Goal: Information Seeking & Learning: Learn about a topic

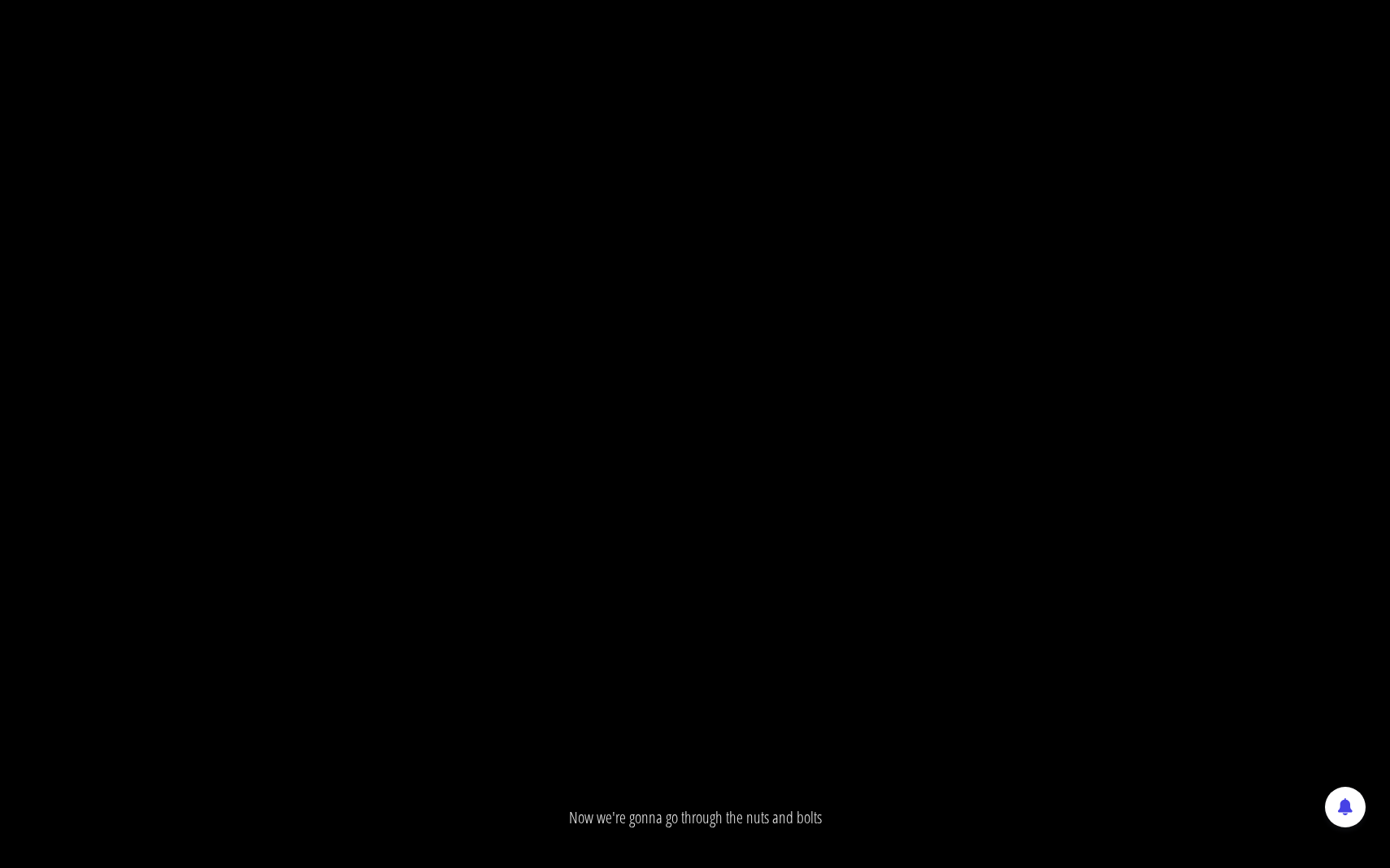
click at [812, 454] on div "1.25x .a{fill:#000;opacity:0.65;}.b{fill:#fff;opacity:1.0;} .fp-color-play{opac…" at bounding box center [695, 434] width 1390 height 868
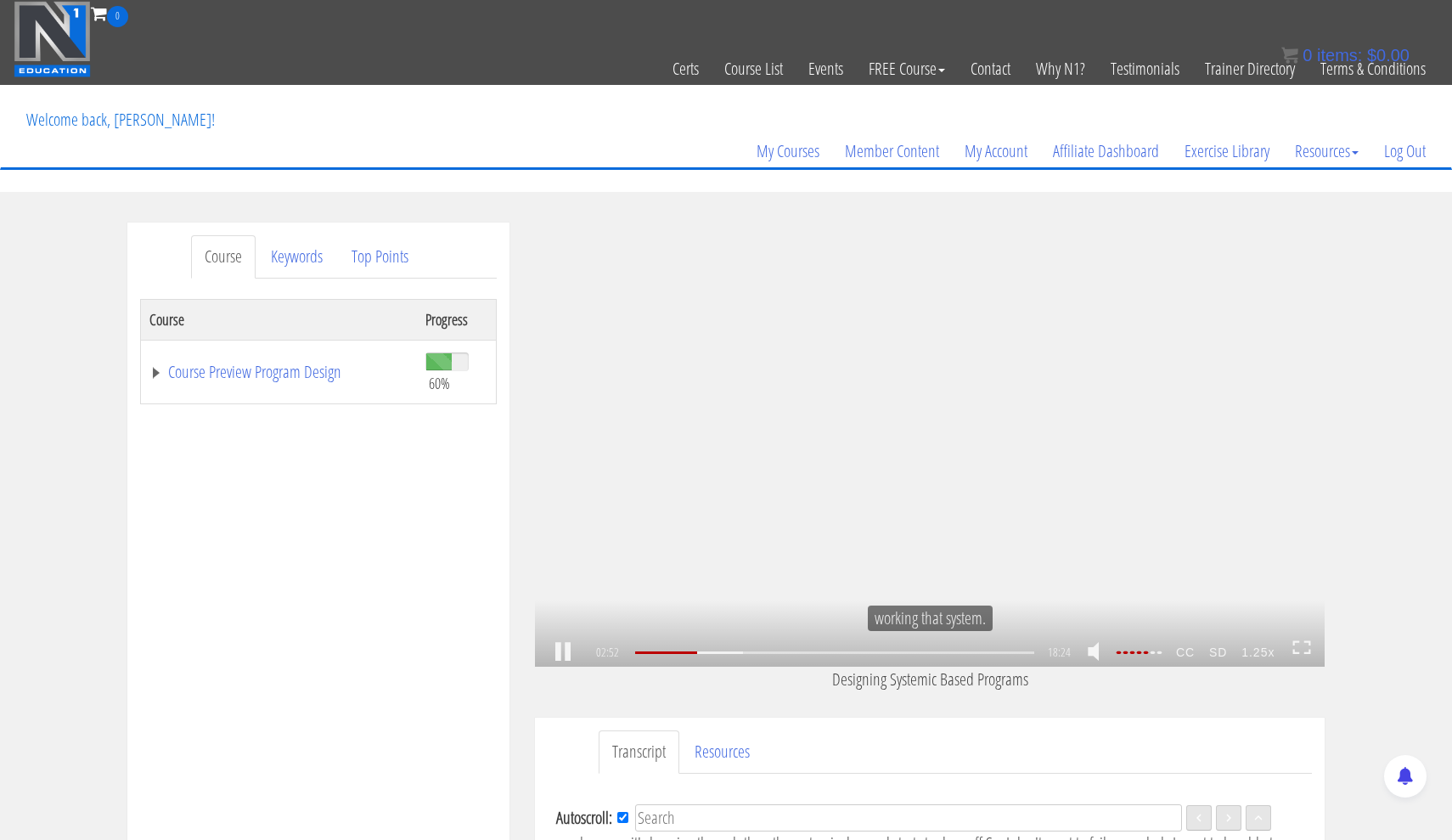
scroll to position [471, 0]
click at [879, 467] on div "1.25x .a{fill:#000;opacity:0.65;}.b{fill:#fff;opacity:1.0;} .fp-color-play{opac…" at bounding box center [930, 444] width 790 height 444
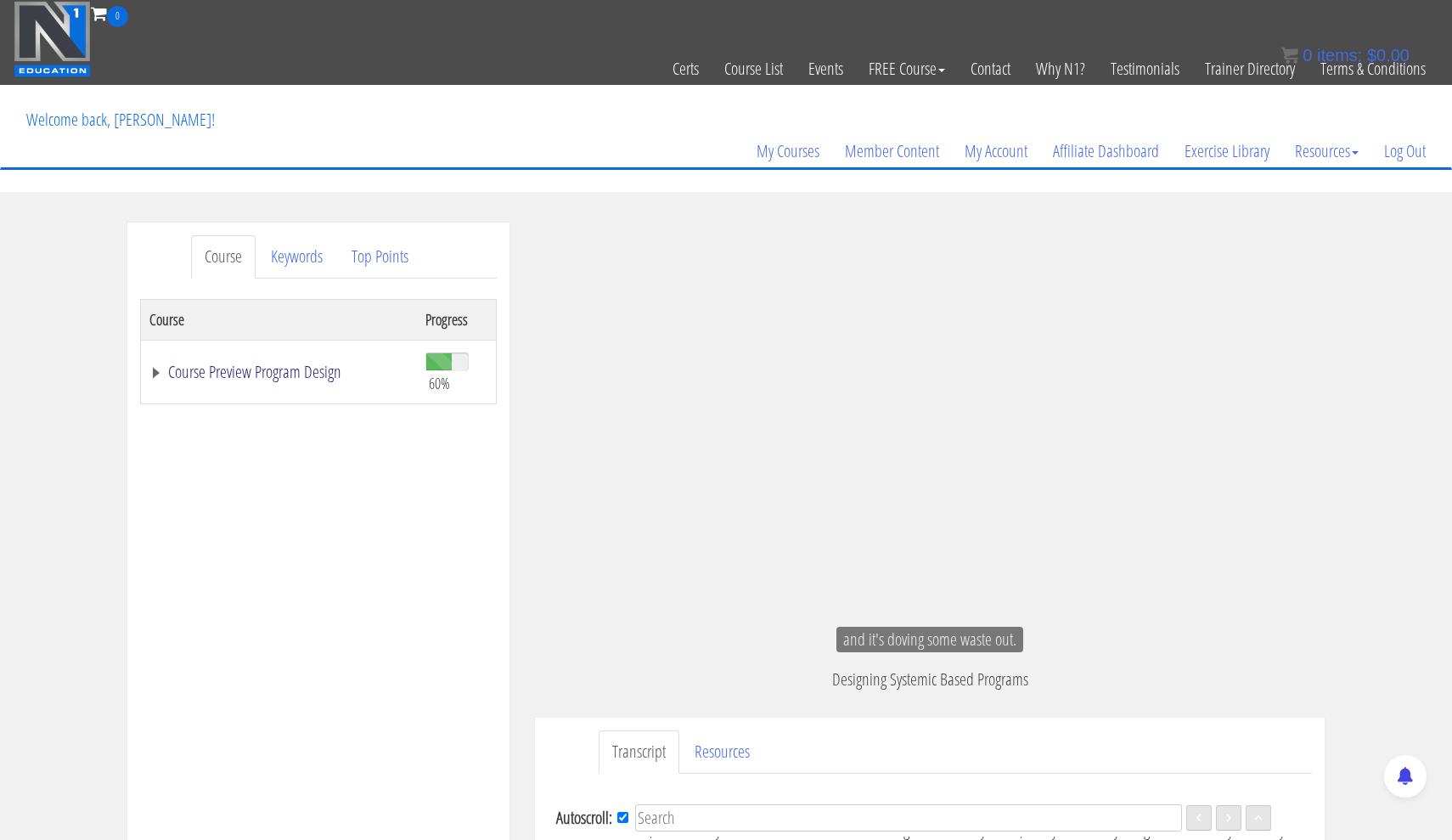
click at [287, 373] on link "Course Preview Program Design" at bounding box center [278, 372] width 259 height 17
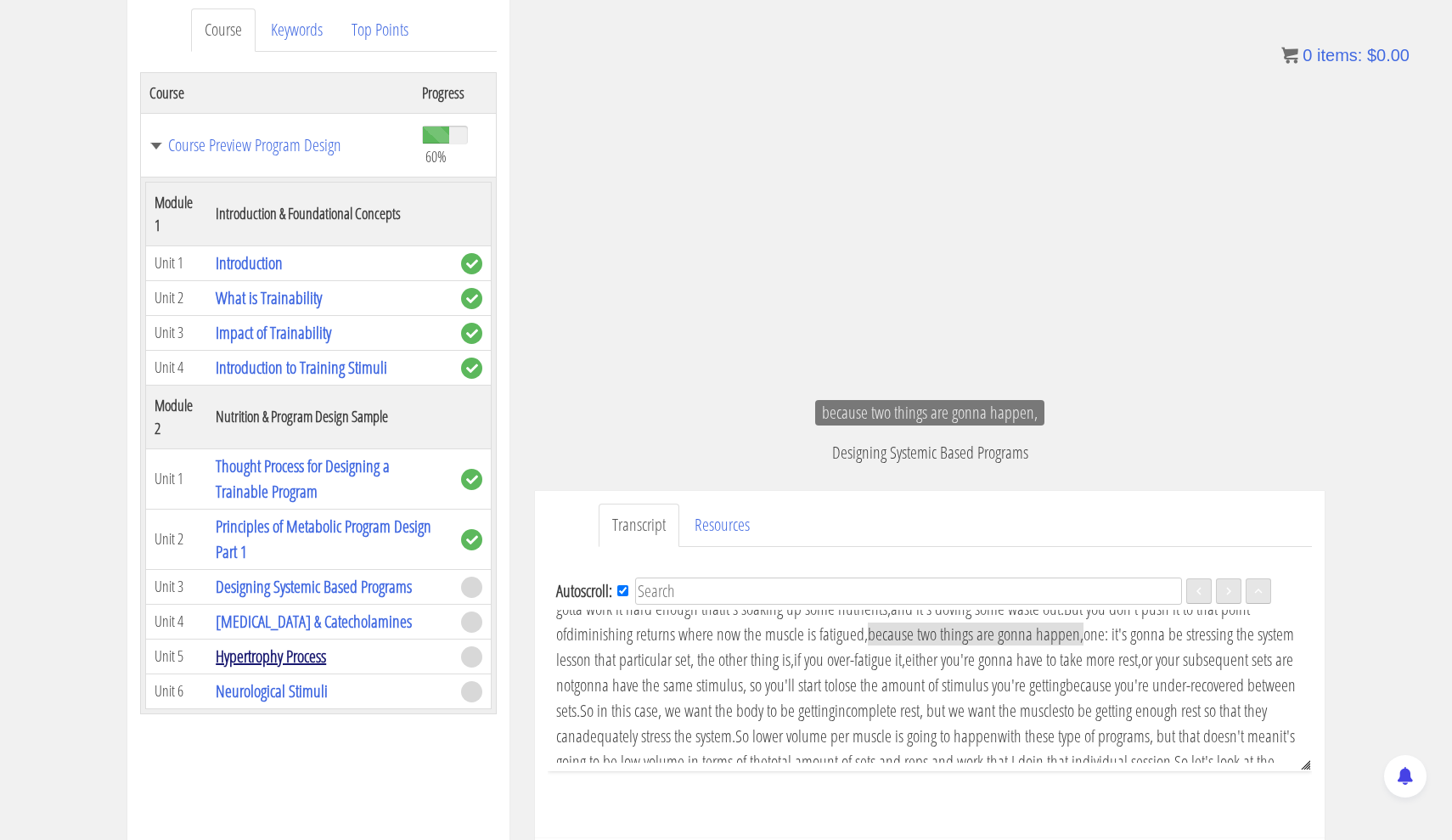
scroll to position [708, 0]
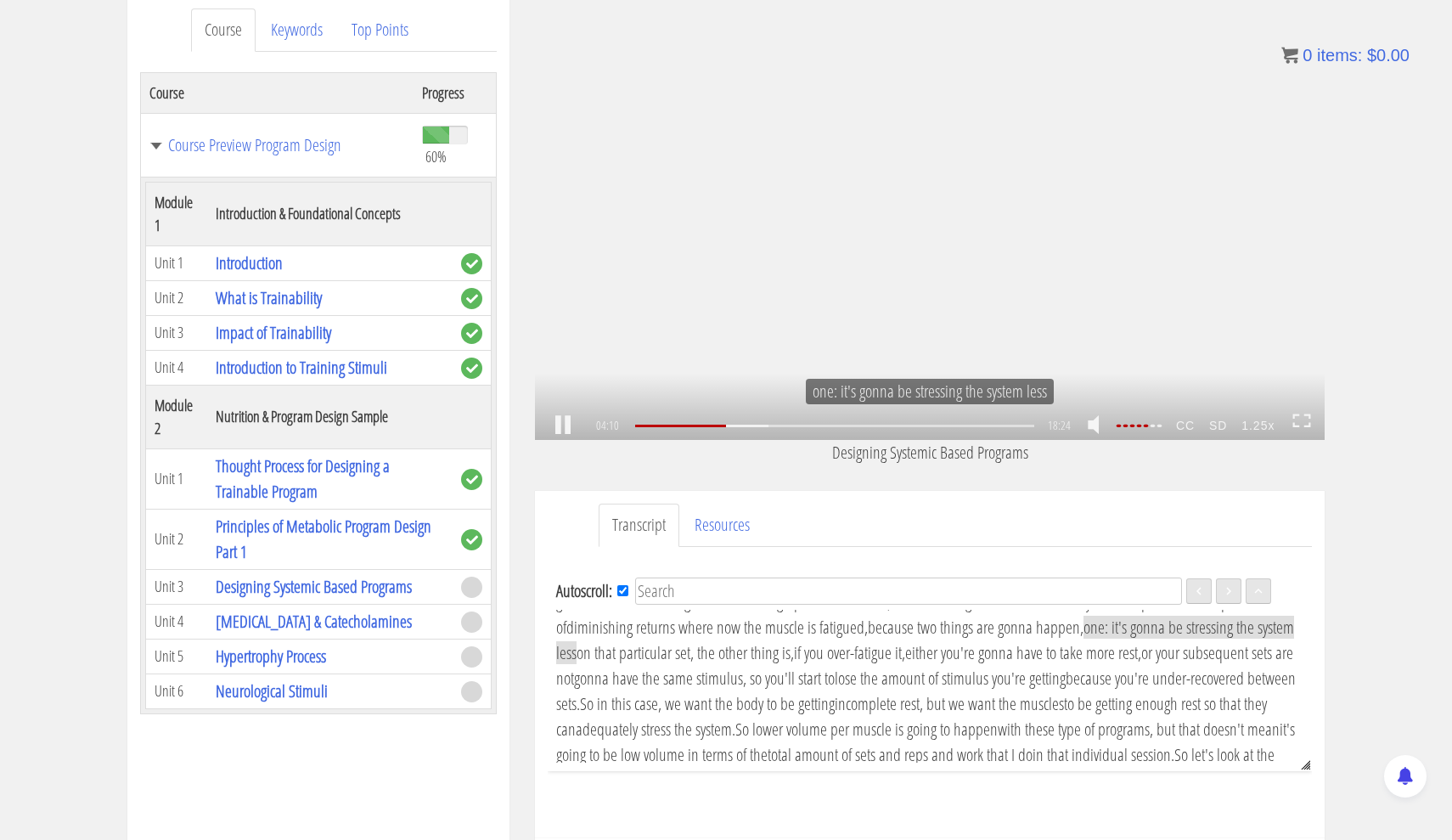
click at [1296, 420] on icon at bounding box center [1301, 420] width 19 height 14
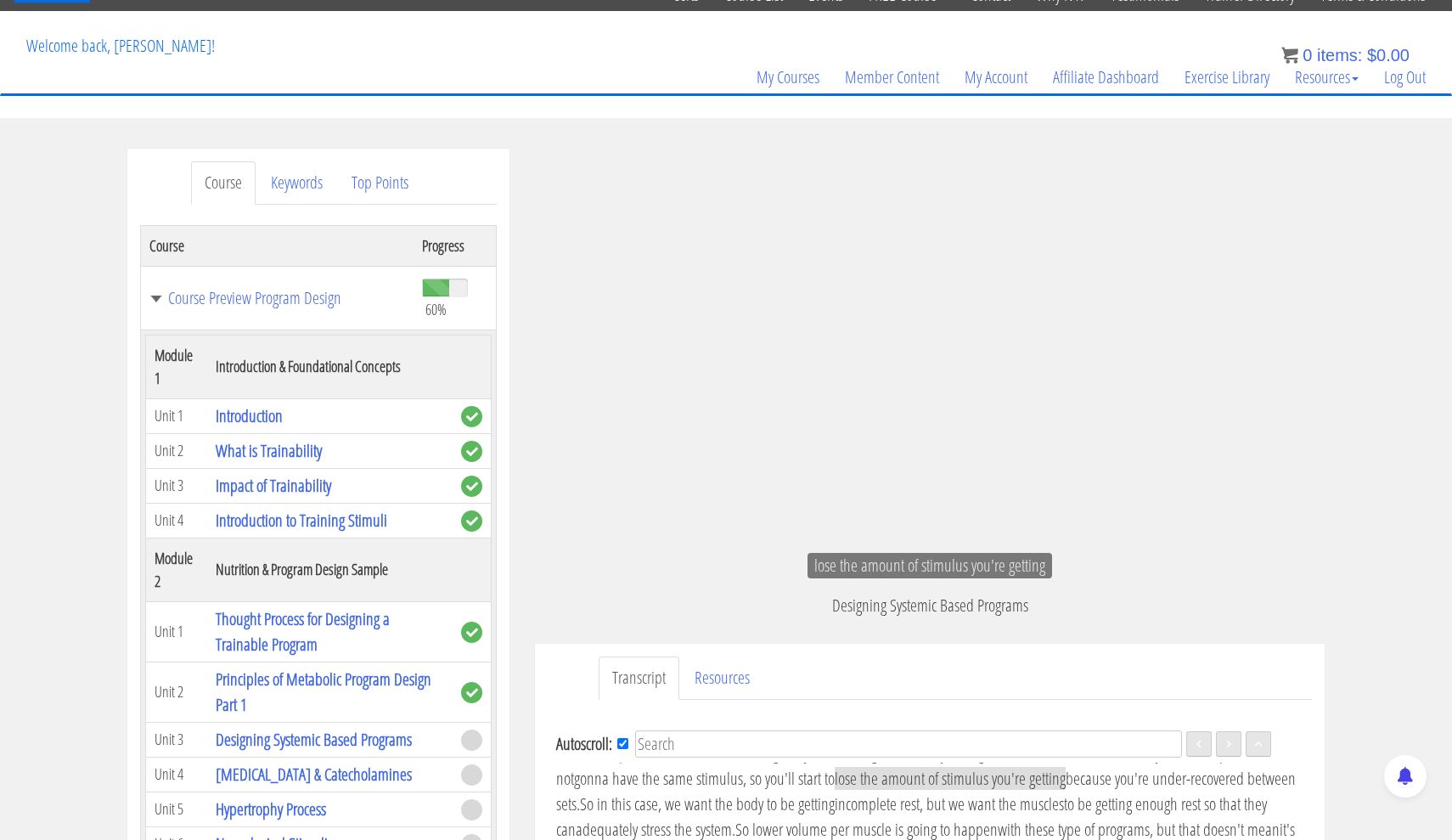
scroll to position [93, 0]
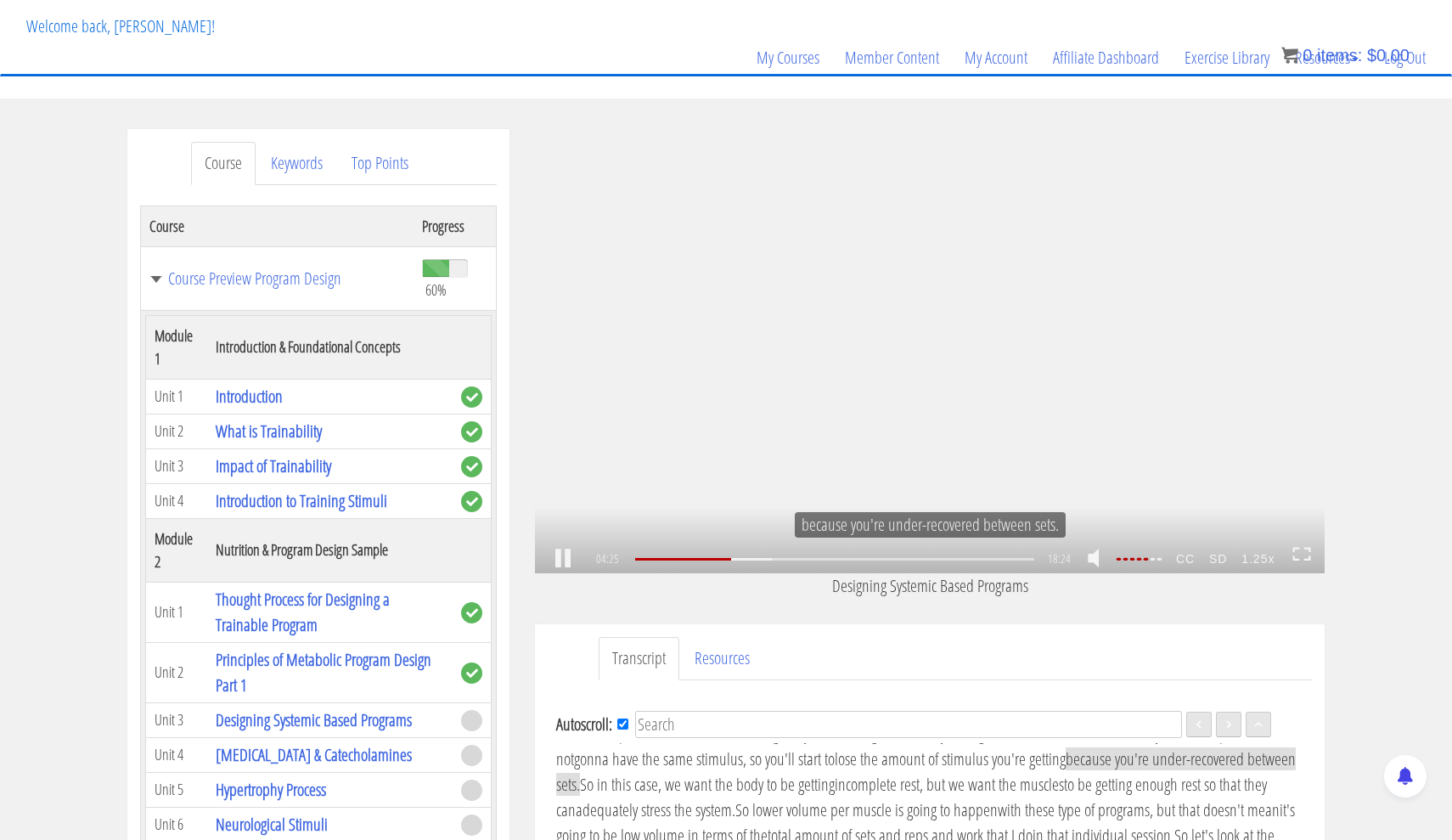
click at [964, 331] on div "1.25x .a{fill:#000;opacity:0.65;}.b{fill:#fff;opacity:1.0;} .fp-color-play{opac…" at bounding box center [930, 351] width 790 height 444
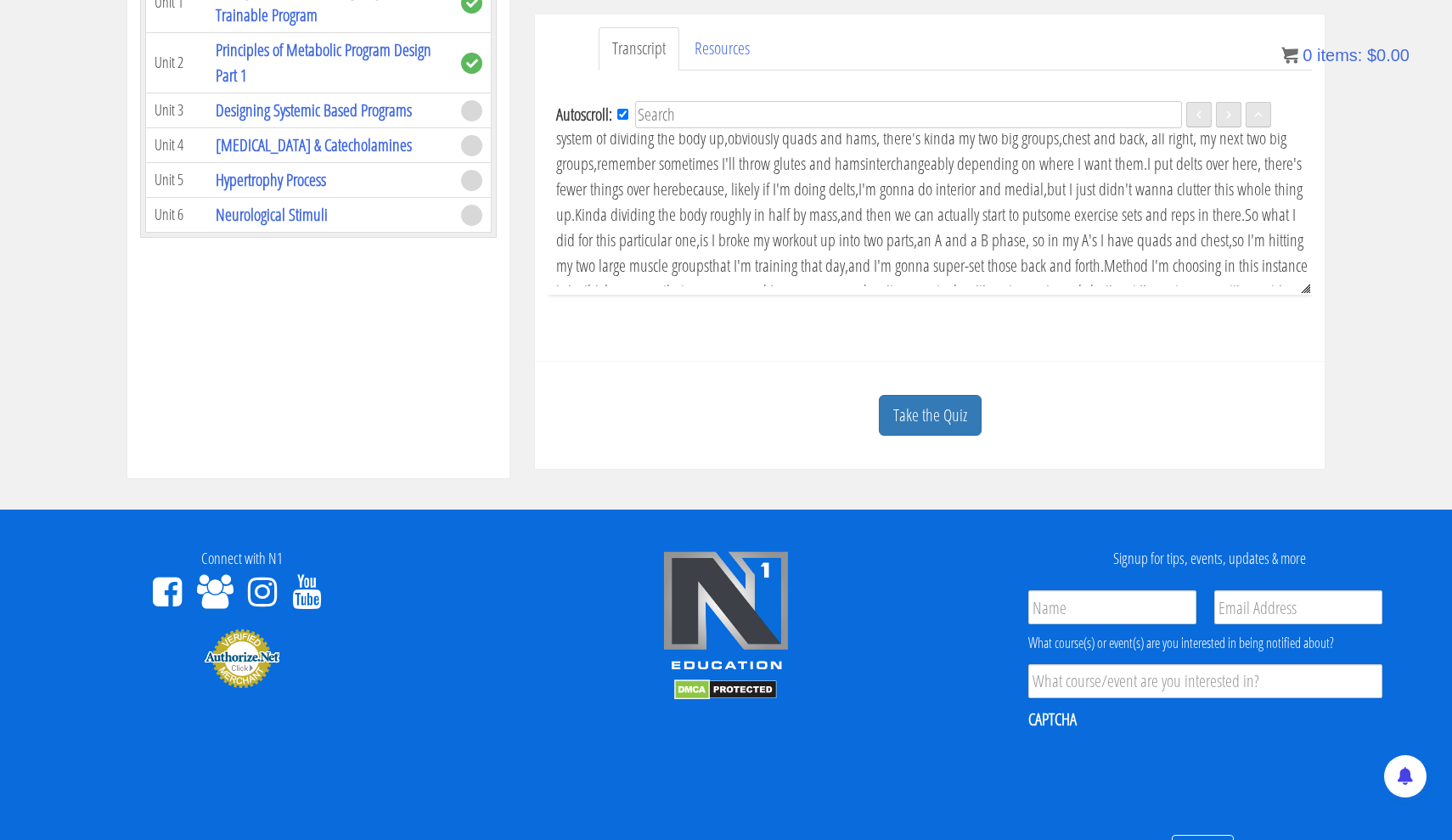
scroll to position [780, 0]
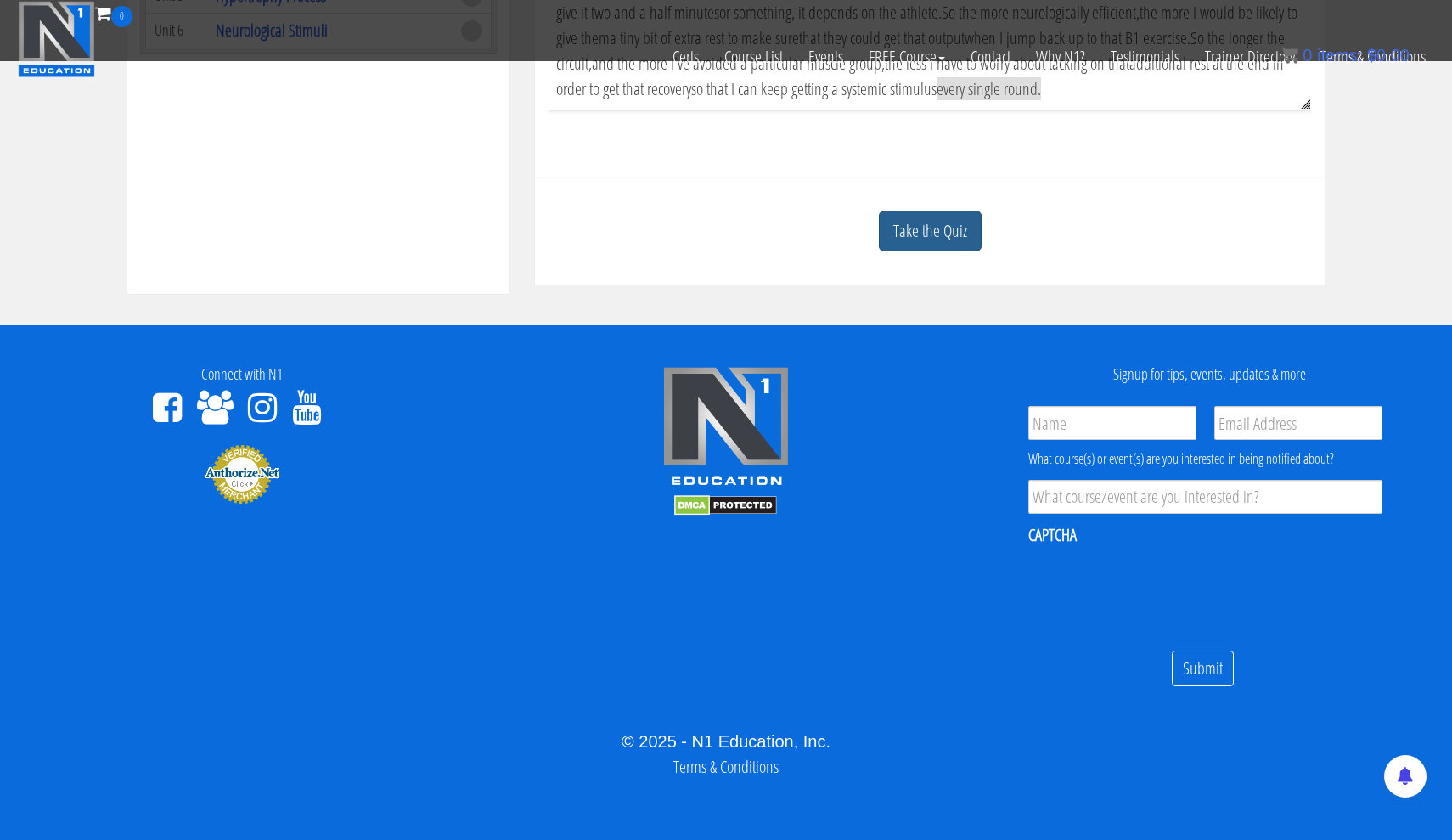
click at [952, 229] on link "Take the Quiz" at bounding box center [930, 231] width 102 height 42
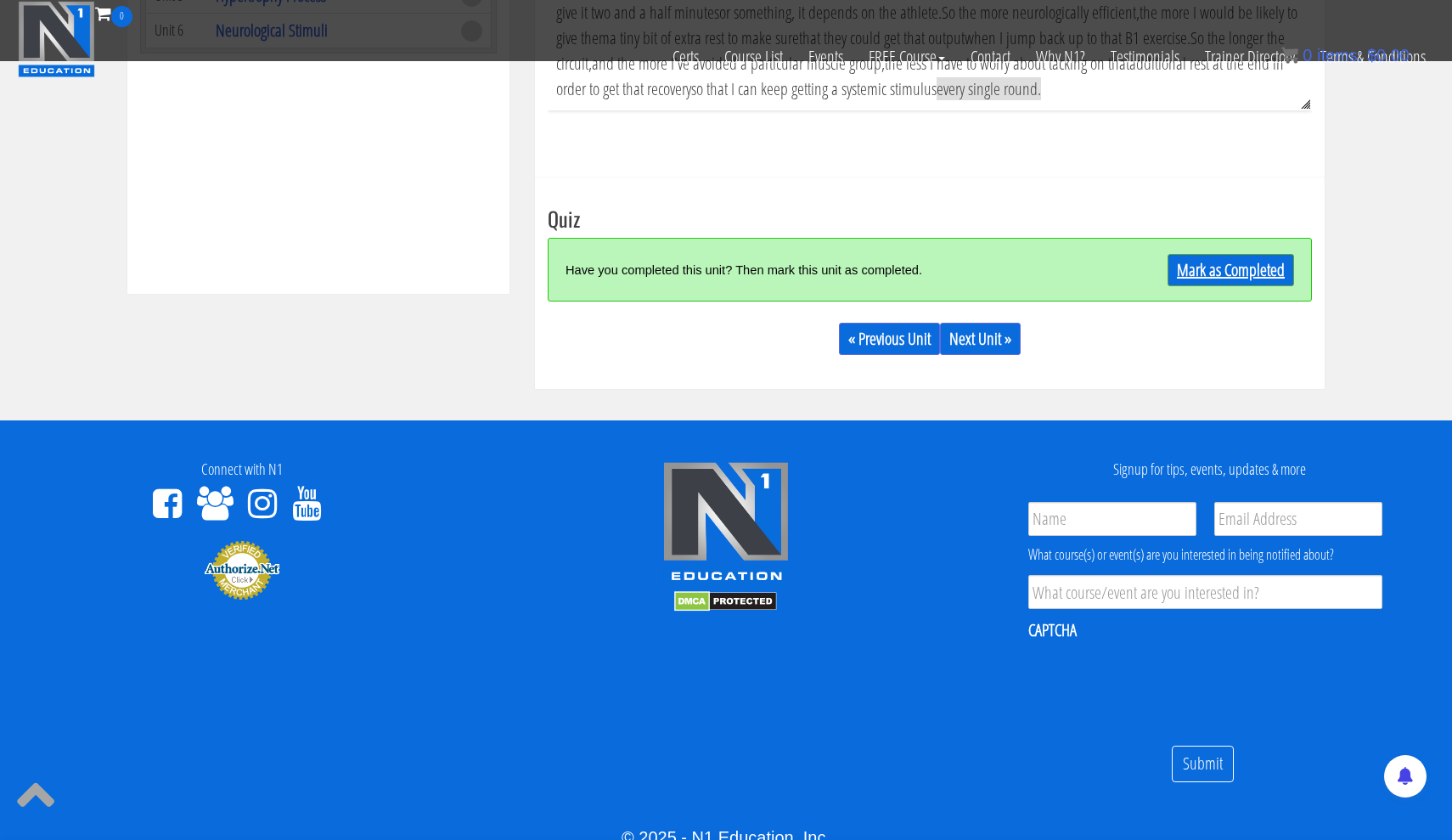
click at [1242, 264] on link "Mark as Completed" at bounding box center [1230, 270] width 127 height 33
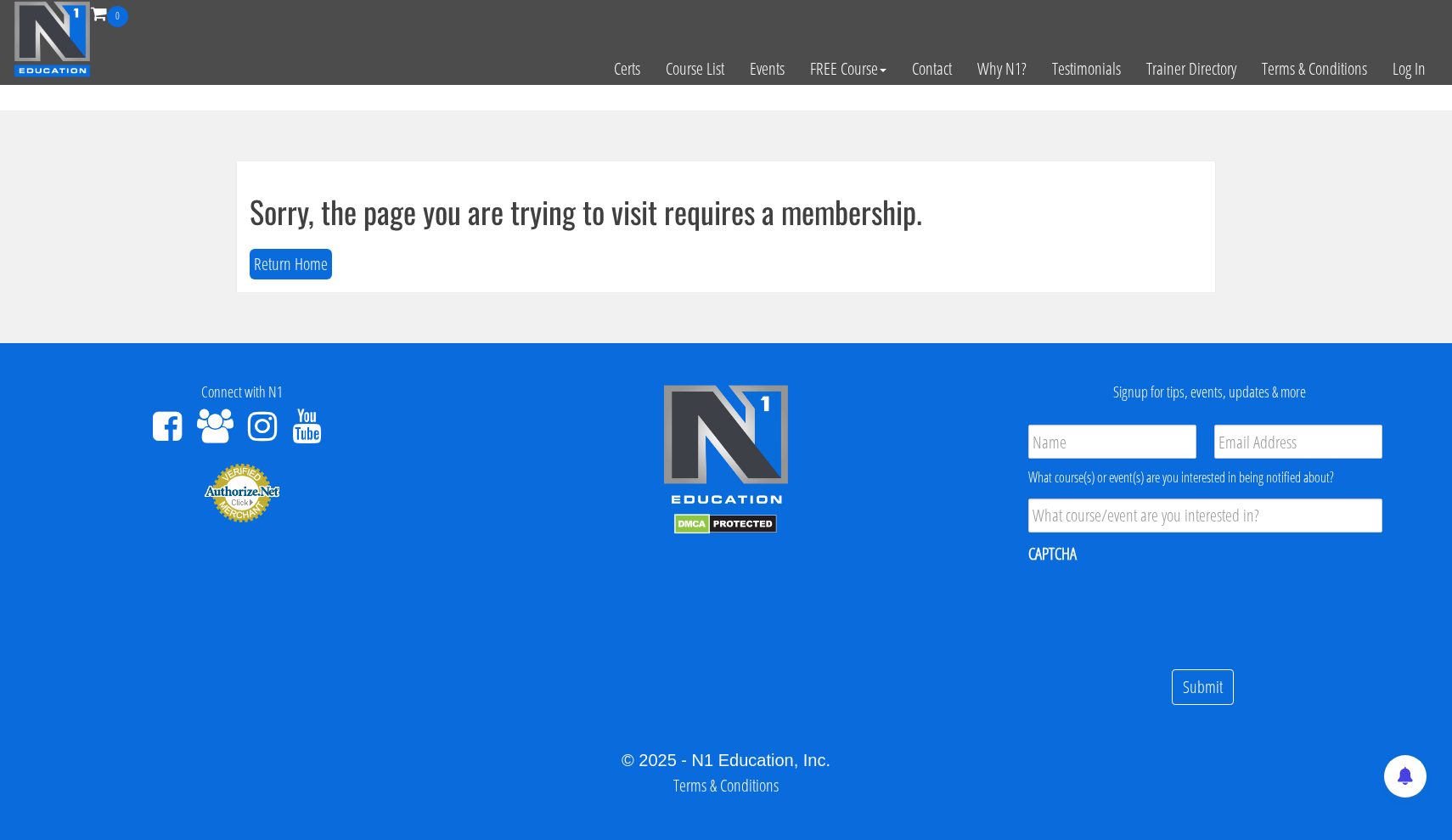
scroll to position [11, 0]
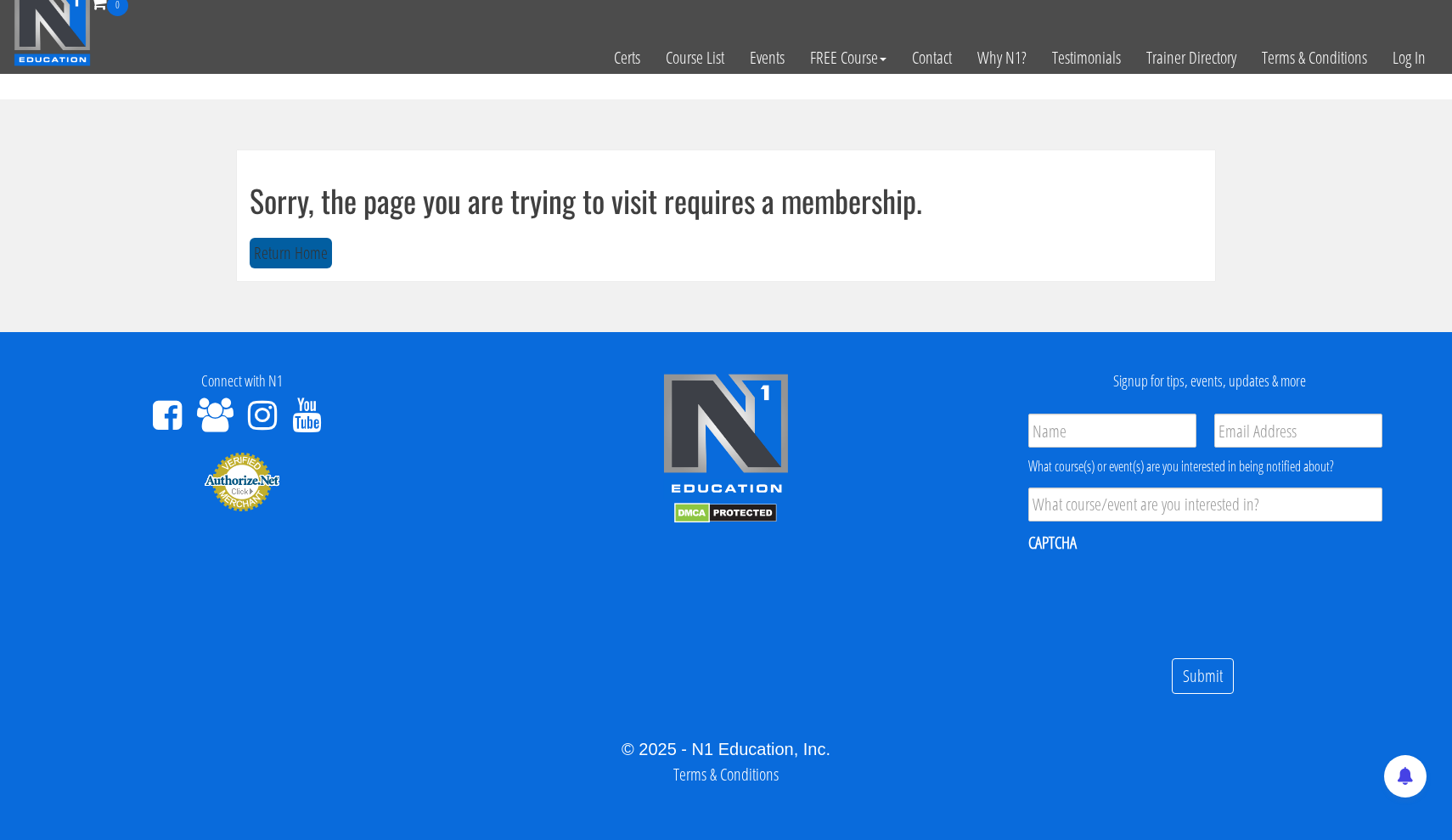
click at [312, 258] on button "Return Home" at bounding box center [291, 253] width 82 height 32
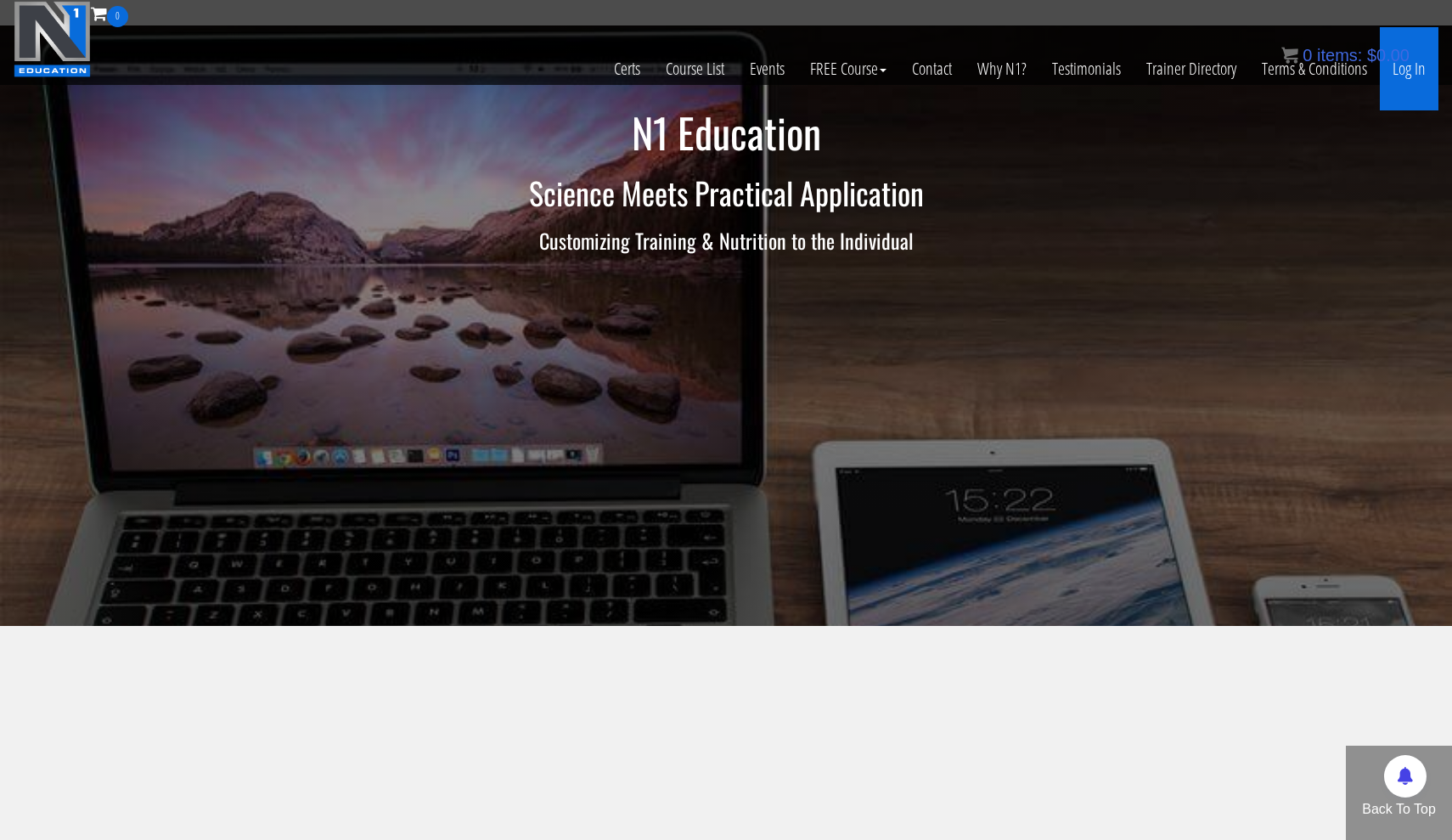
click at [1418, 77] on link "Log In" at bounding box center [1408, 68] width 59 height 83
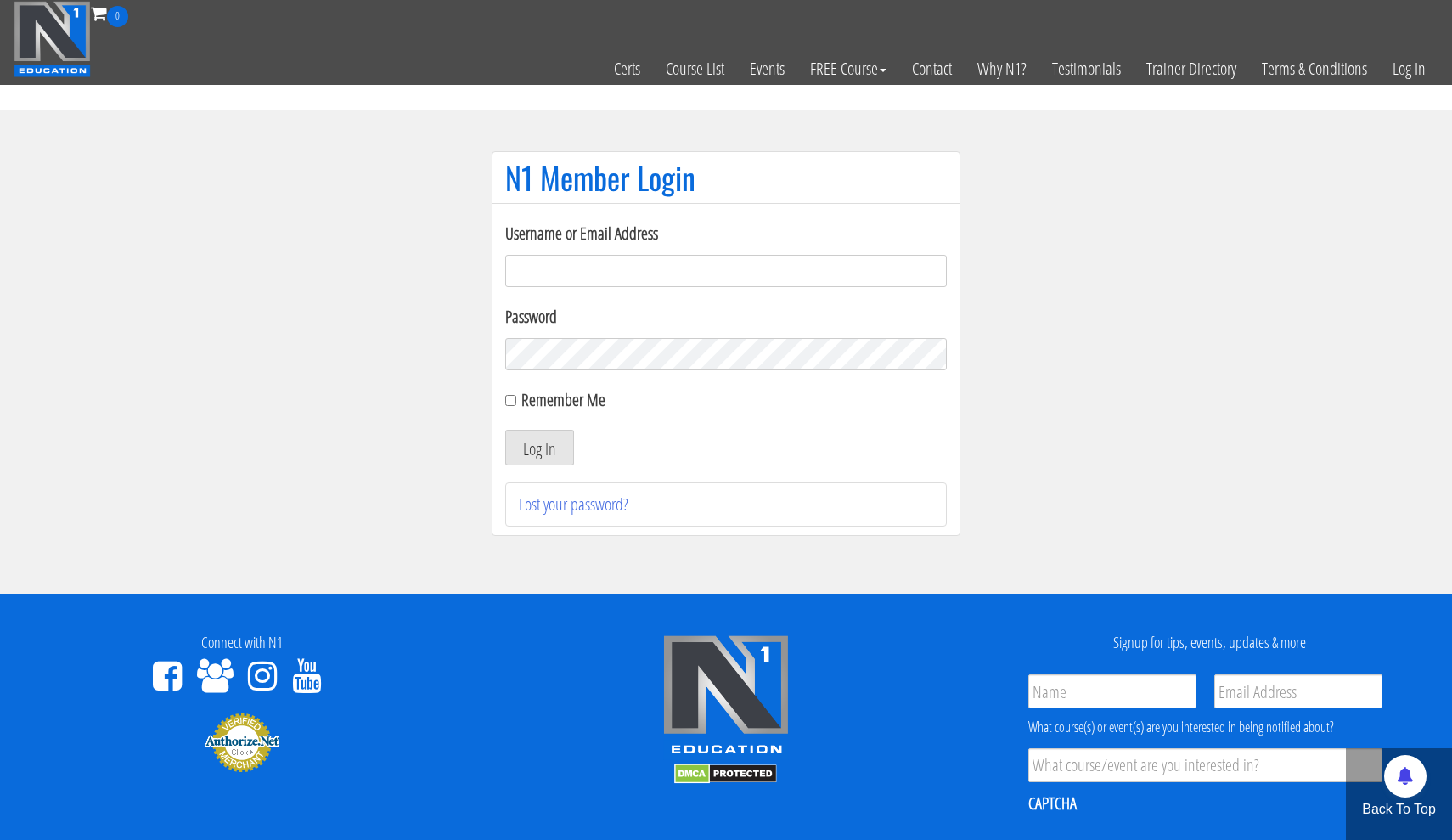
type input "[EMAIL_ADDRESS][DOMAIN_NAME]"
click at [546, 452] on button "Log In" at bounding box center [539, 447] width 69 height 35
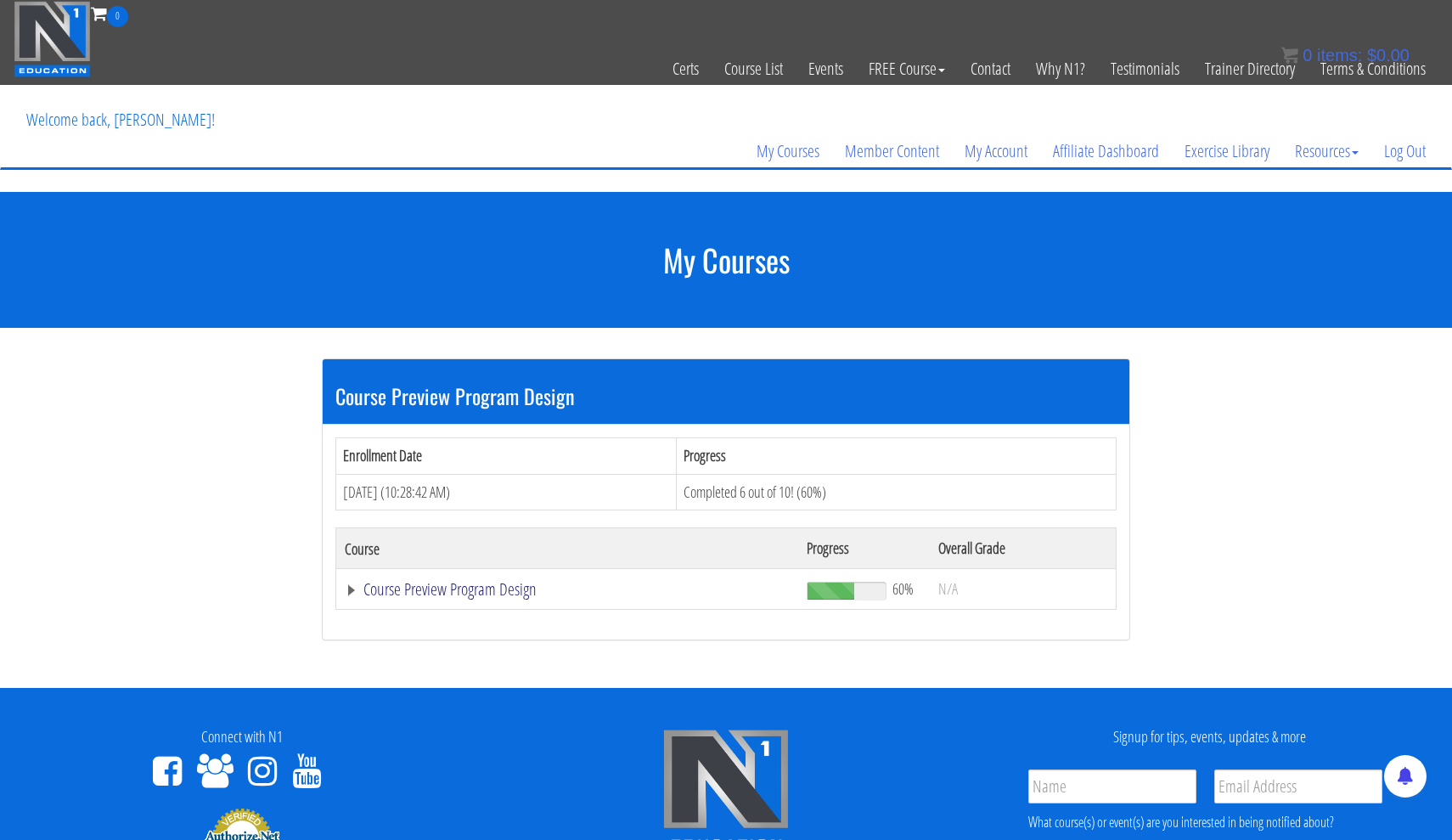
click at [455, 590] on link "Course Preview Program Design" at bounding box center [567, 589] width 445 height 17
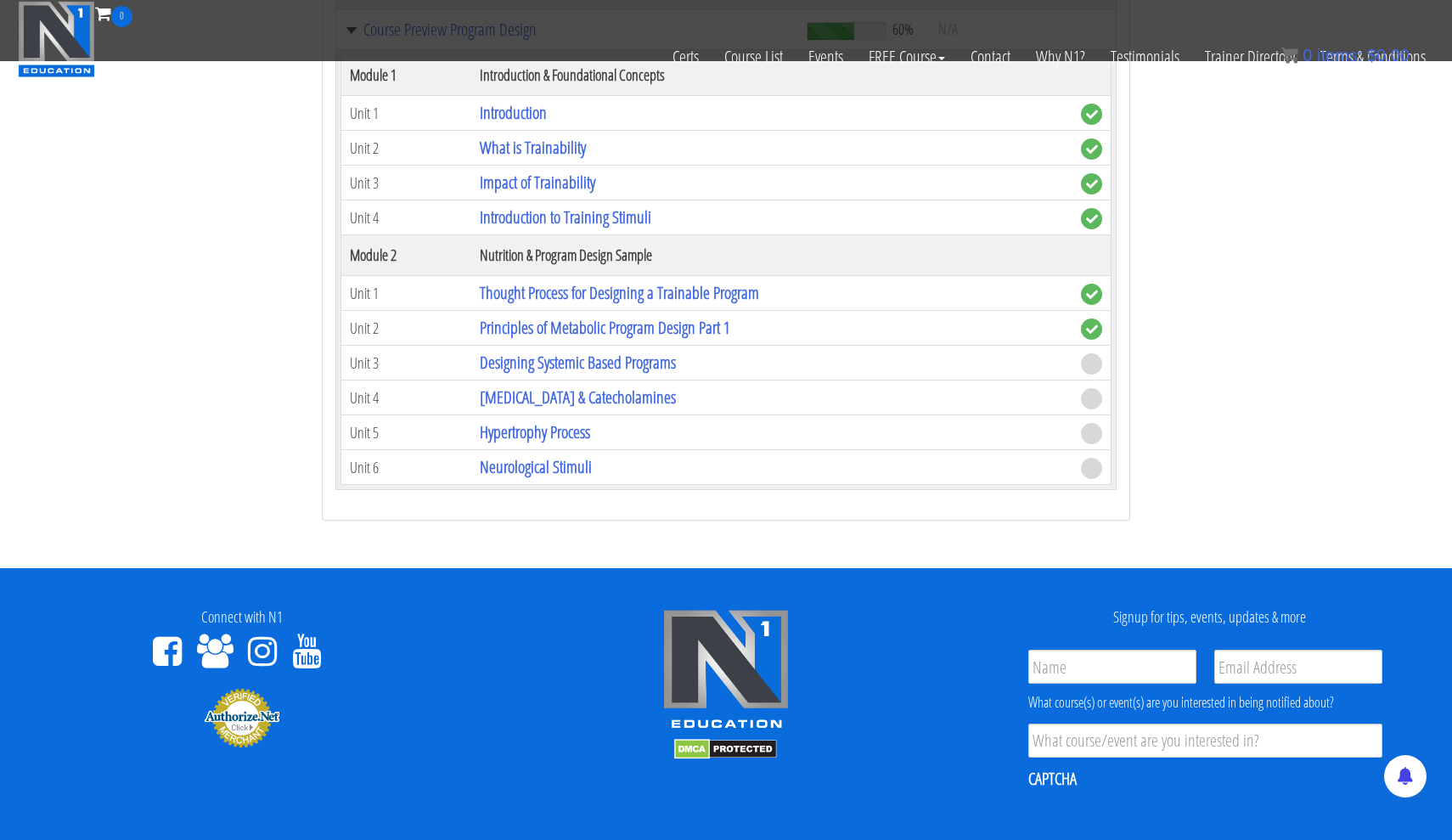
scroll to position [632, 0]
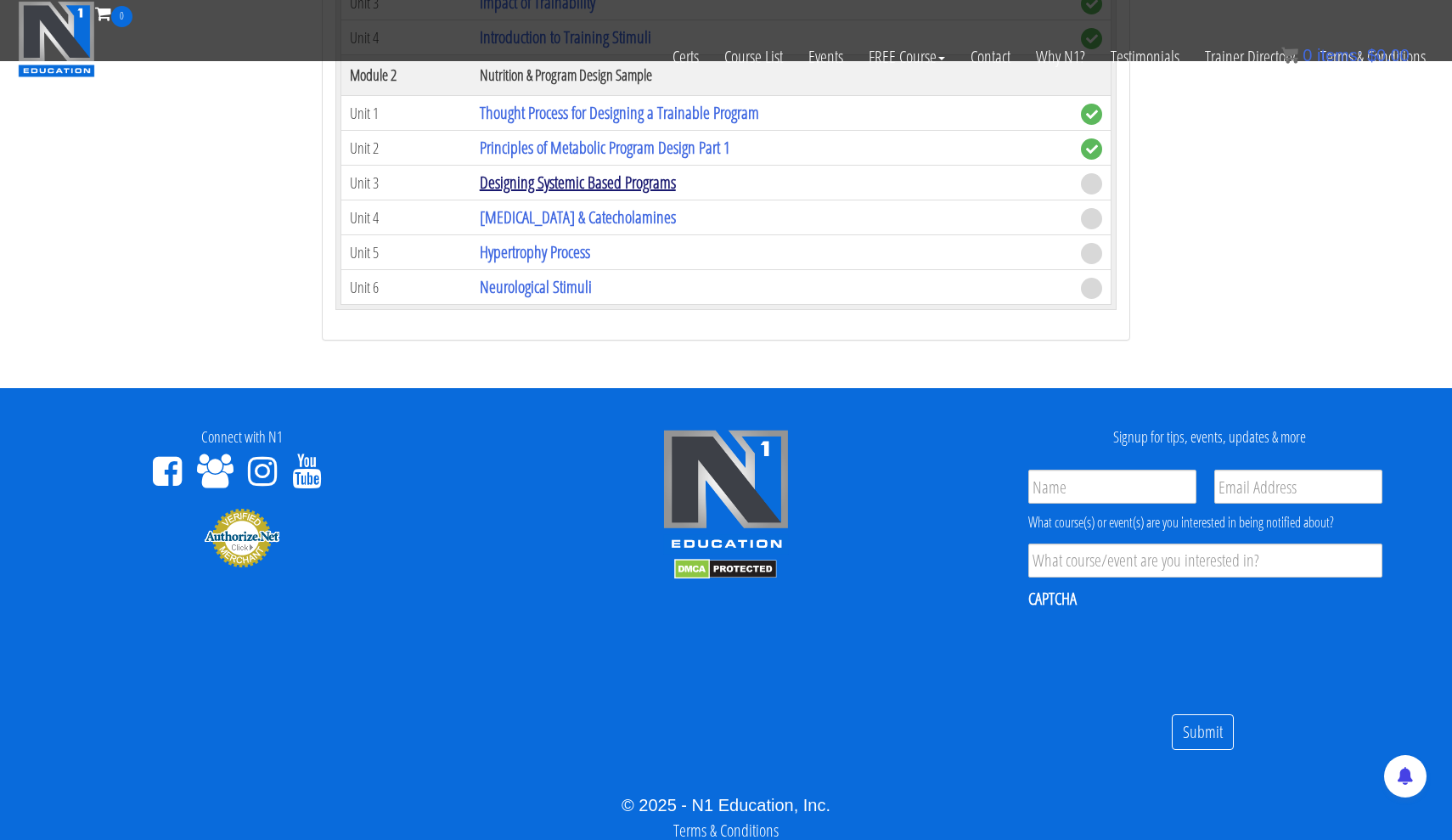
click at [543, 177] on link "Designing Systemic Based Programs" at bounding box center [577, 182] width 197 height 23
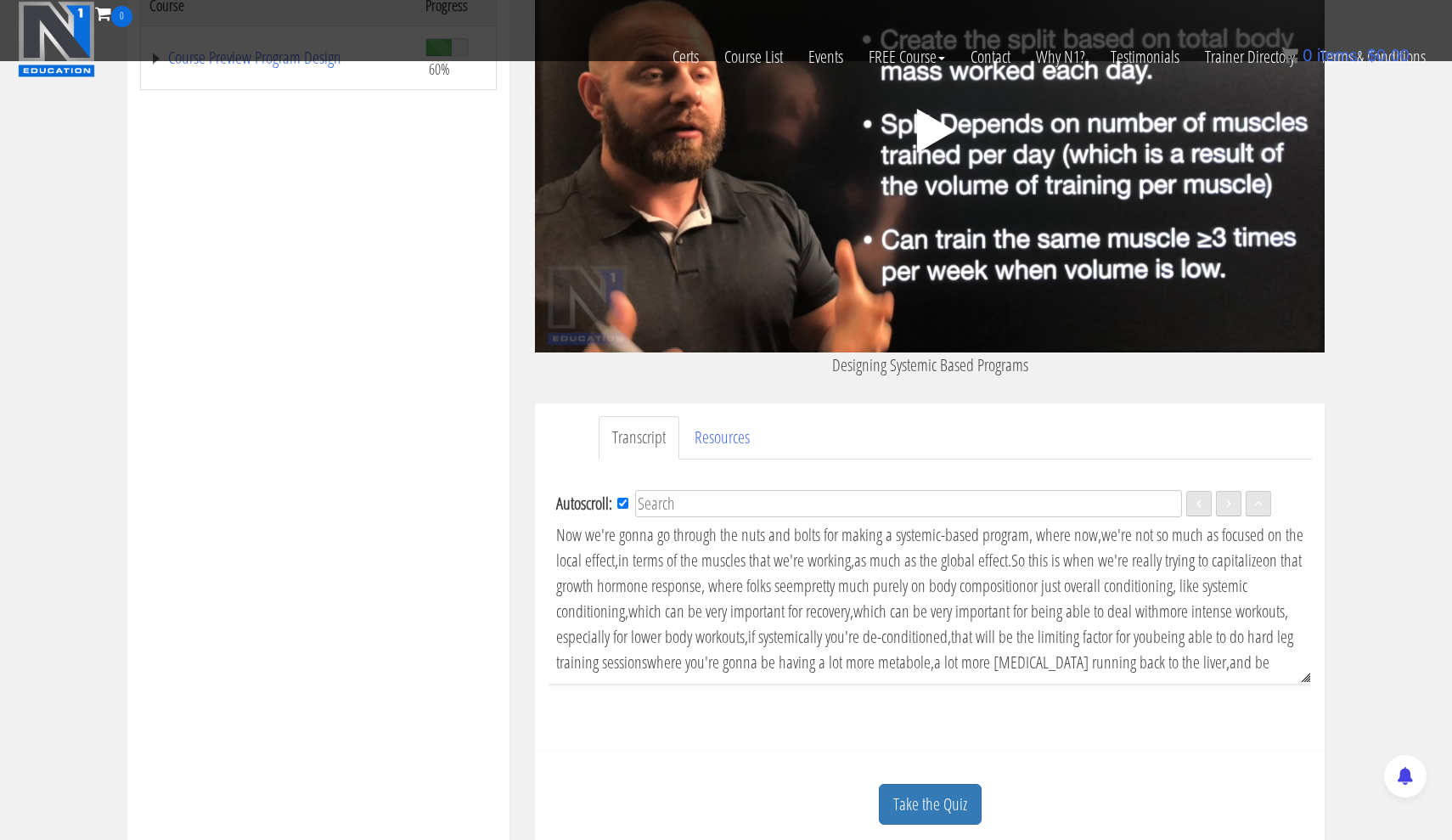
scroll to position [382, 0]
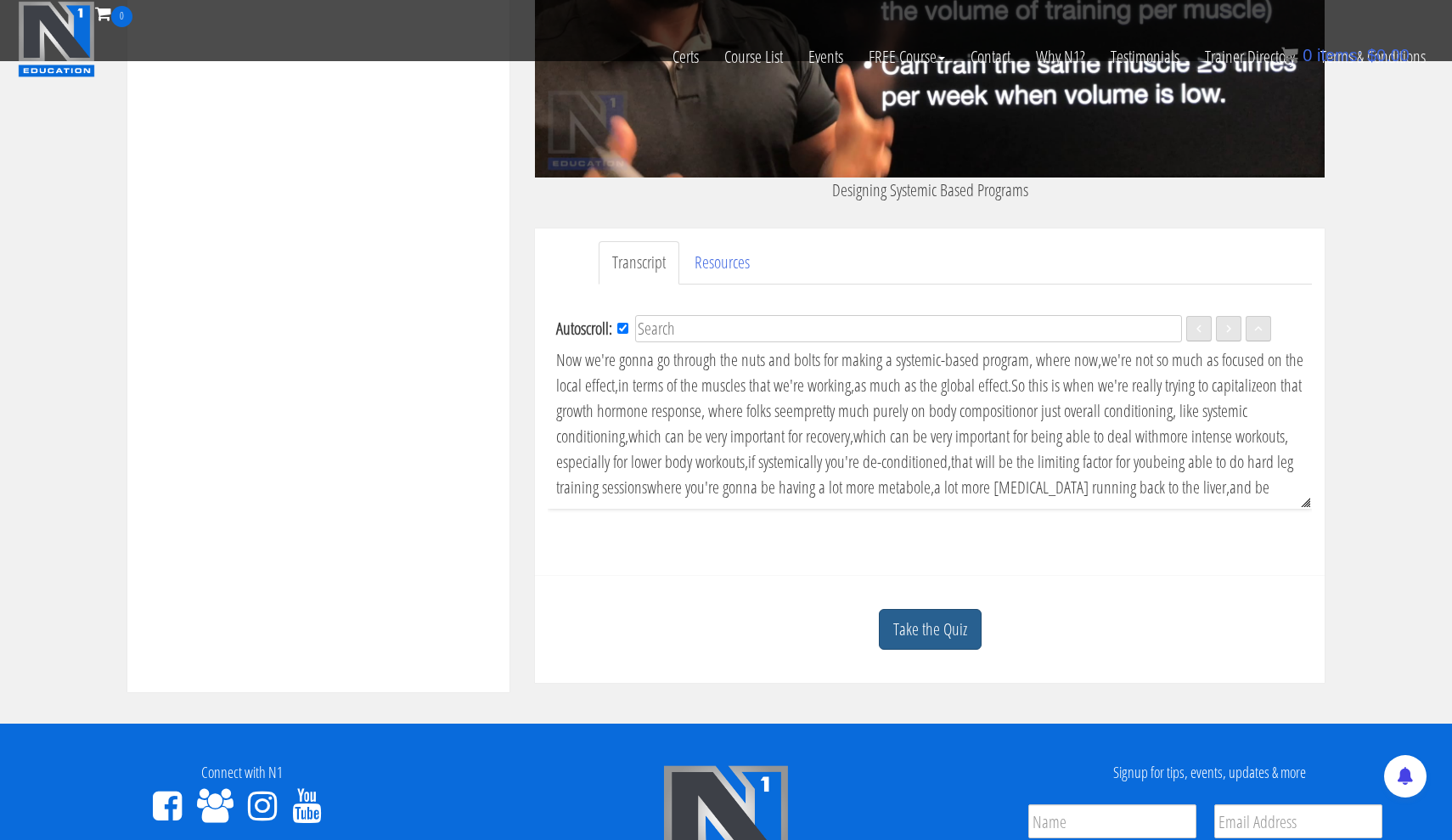
click at [960, 615] on link "Take the Quiz" at bounding box center [930, 630] width 102 height 42
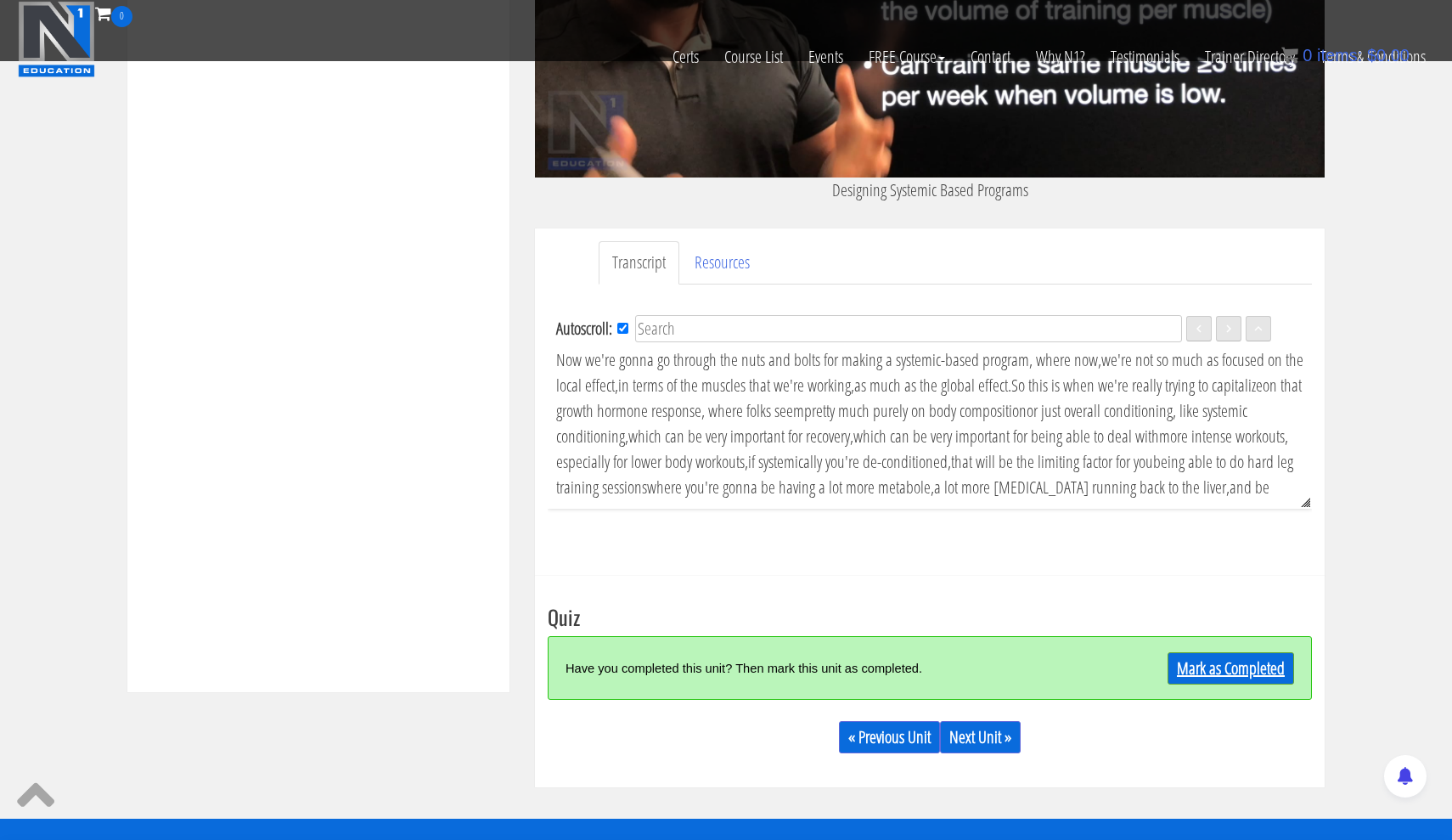
click at [1187, 657] on link "Mark as Completed" at bounding box center [1230, 668] width 127 height 33
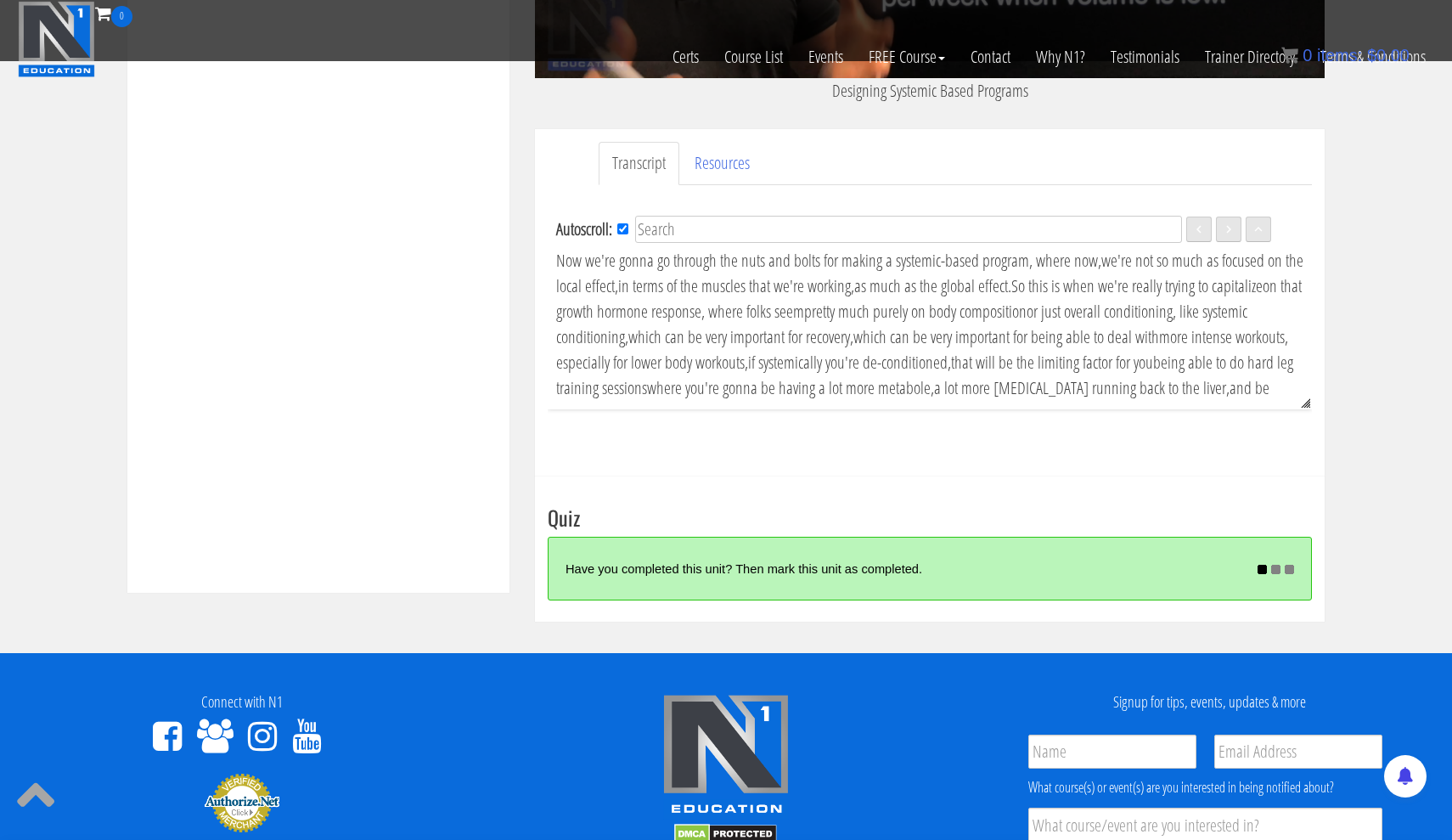
scroll to position [531, 0]
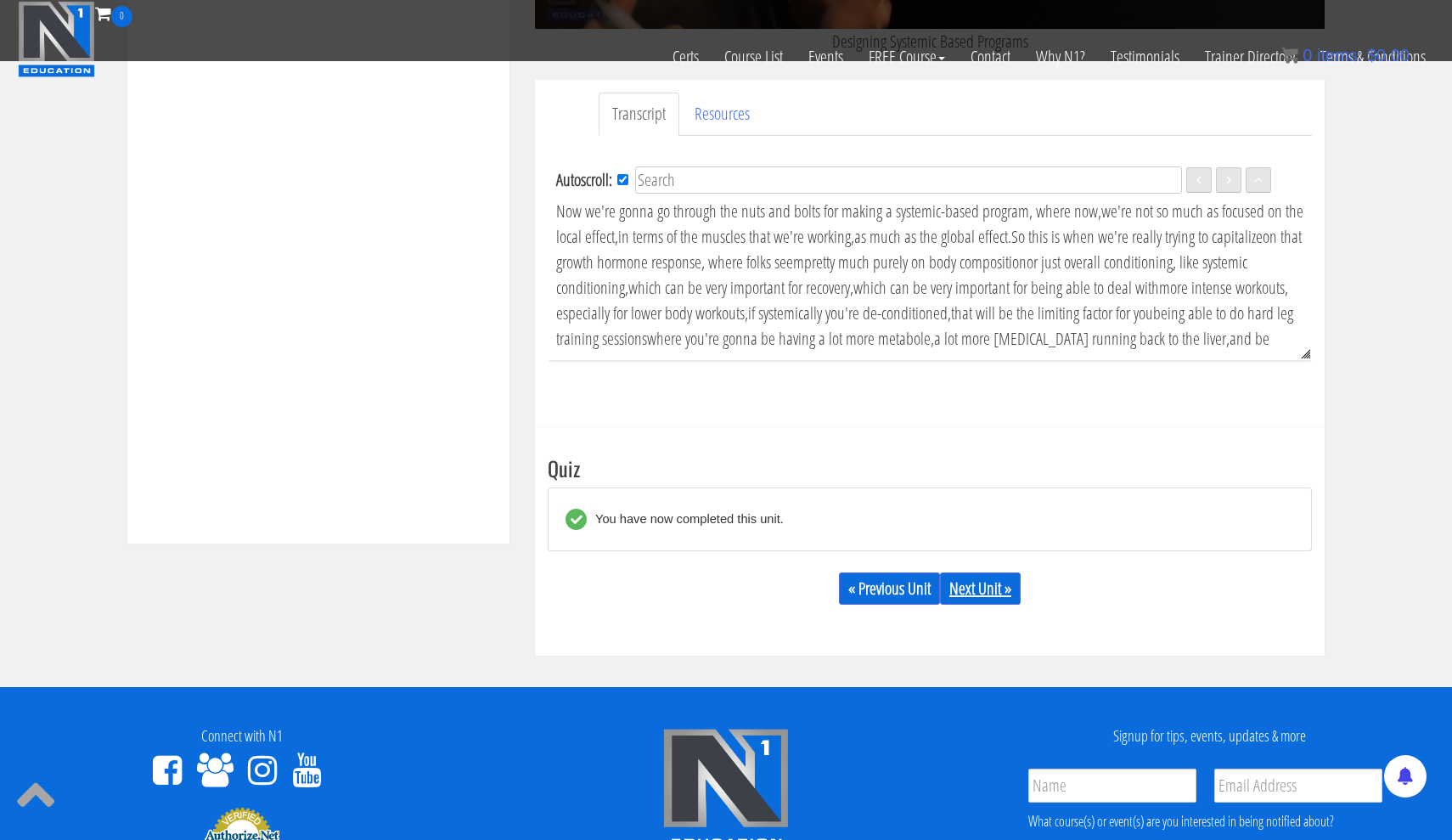
click at [1005, 585] on link "Next Unit »" at bounding box center [980, 588] width 81 height 33
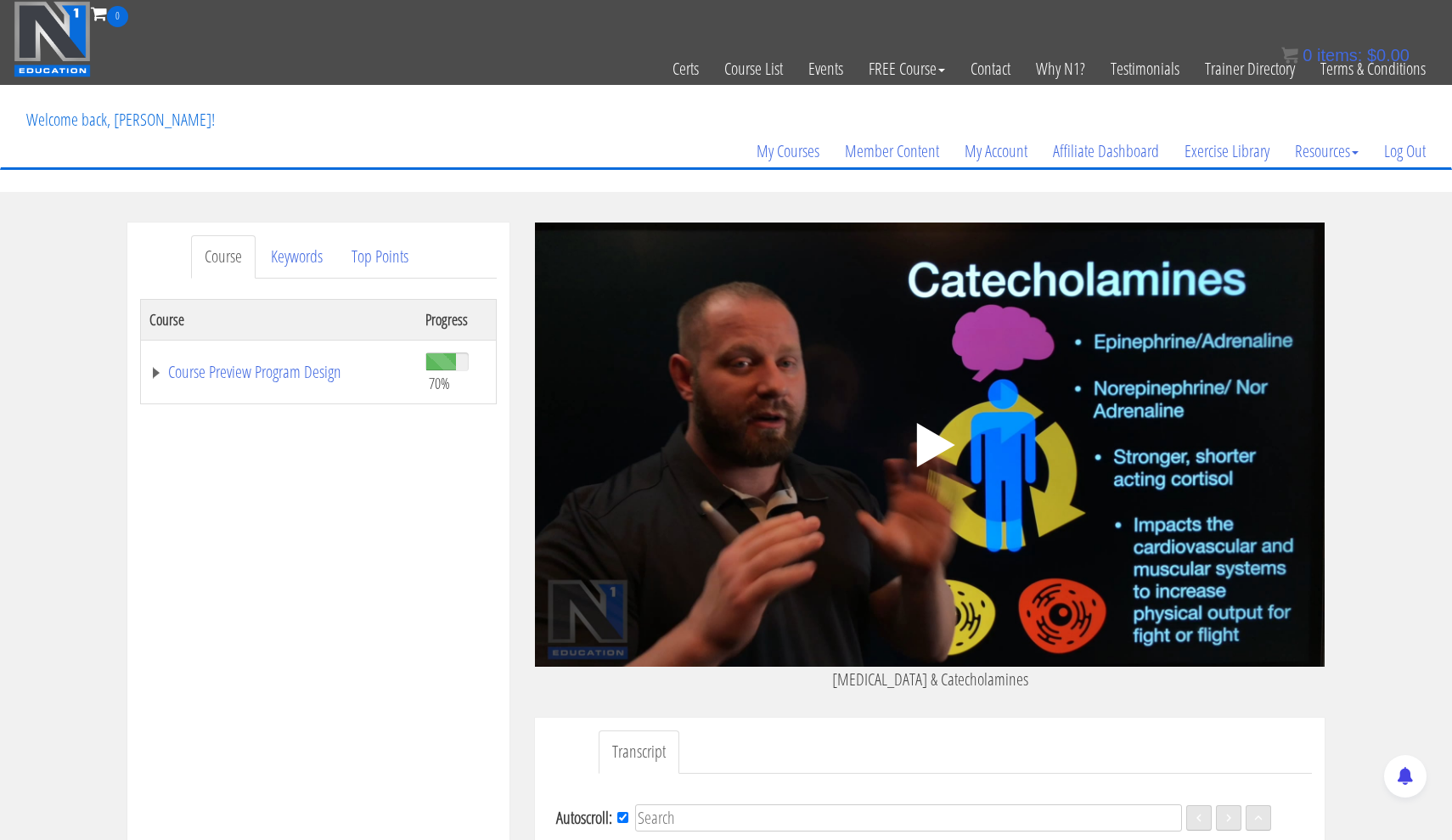
click at [936, 439] on polygon at bounding box center [935, 444] width 38 height 44
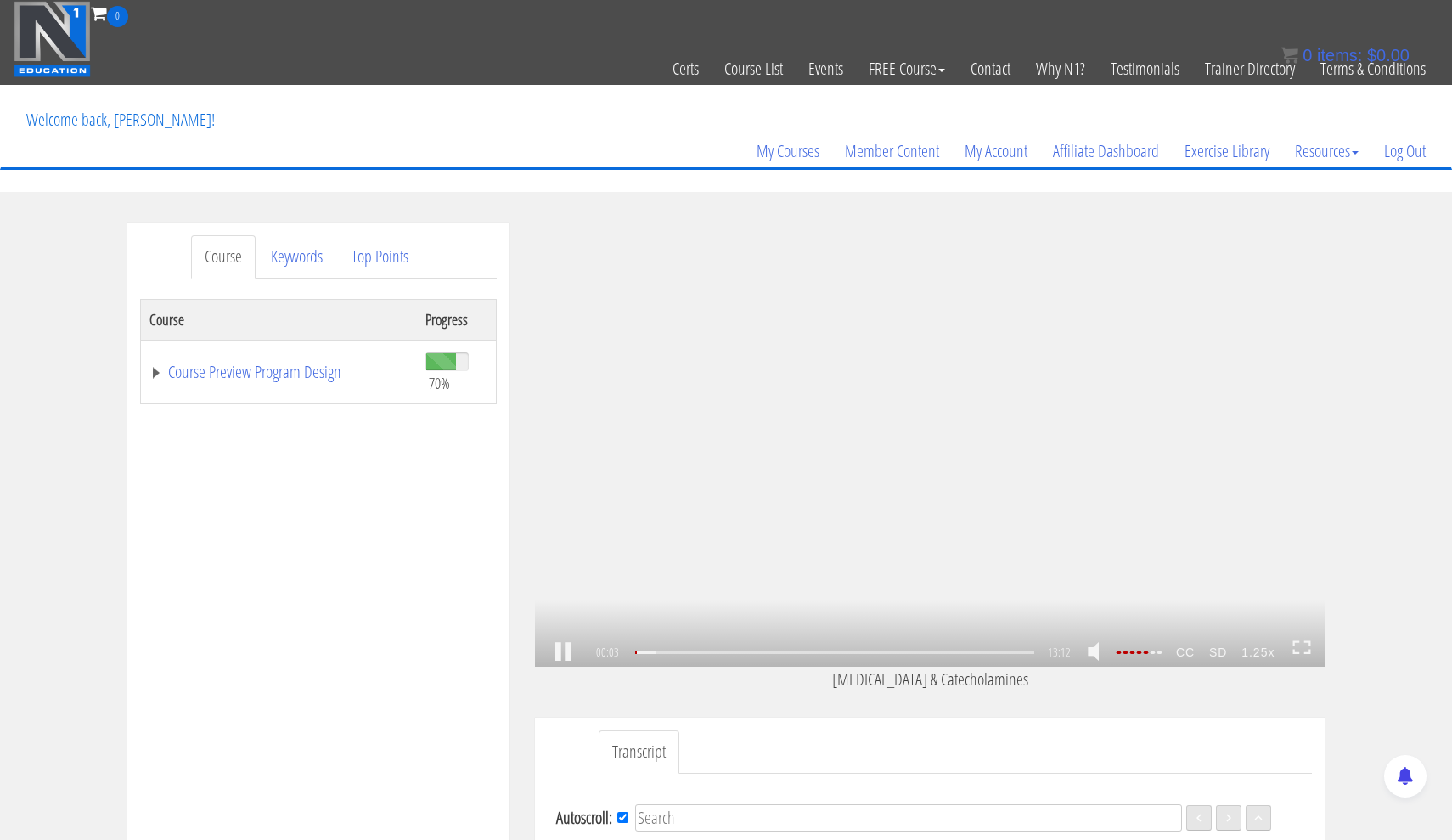
click at [995, 468] on div "1.25x .a{fill:#000;opacity:0.65;}.b{fill:#fff;opacity:1.0;} .fp-color-play{opac…" at bounding box center [930, 444] width 790 height 444
